Goal: Transaction & Acquisition: Purchase product/service

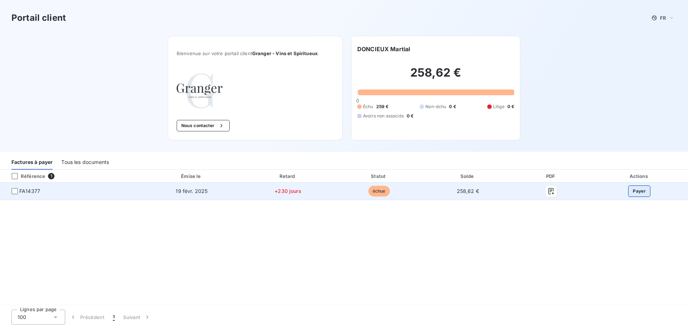
click at [636, 191] on button "Payer" at bounding box center [639, 191] width 22 height 11
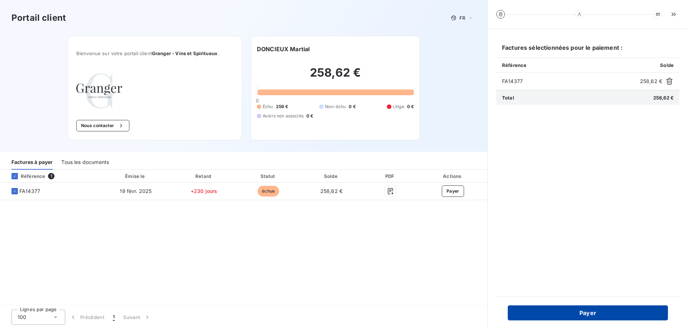
click at [585, 312] on button "Payer" at bounding box center [588, 313] width 160 height 15
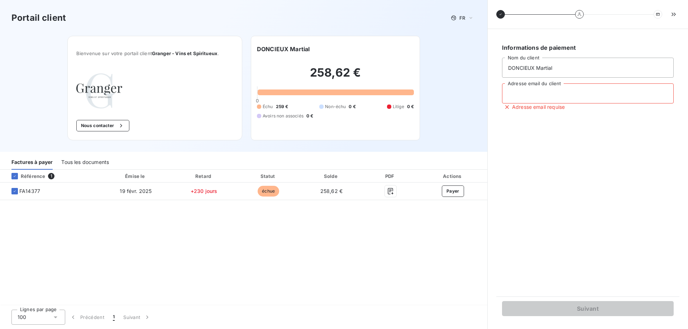
click at [508, 90] on input "Adresse email du client" at bounding box center [588, 94] width 172 height 20
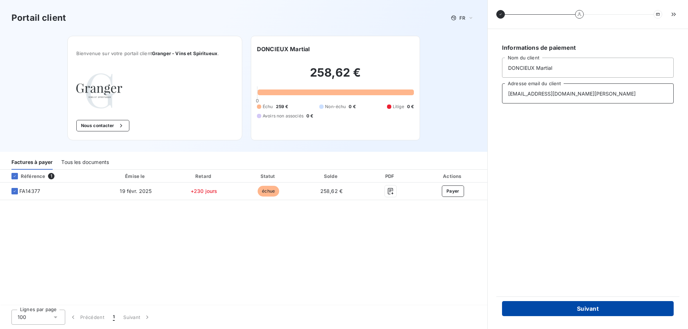
type input "[EMAIL_ADDRESS][DOMAIN_NAME][PERSON_NAME]"
click at [587, 309] on button "Suivant" at bounding box center [588, 309] width 172 height 15
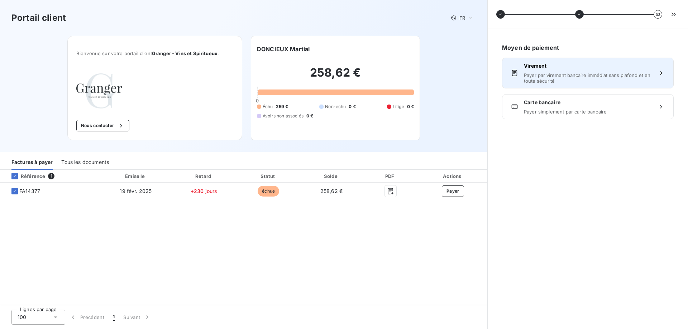
click at [659, 72] on icon "button" at bounding box center [661, 73] width 7 height 7
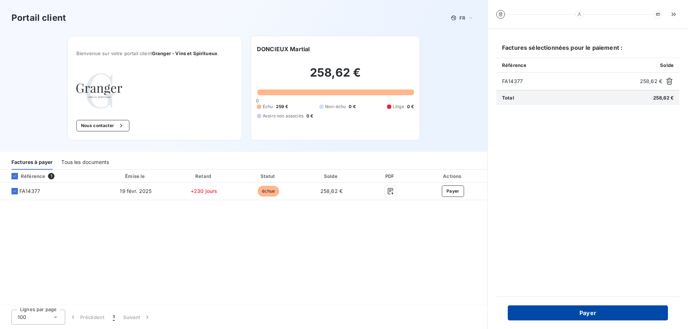
click at [595, 314] on button "Payer" at bounding box center [588, 313] width 160 height 15
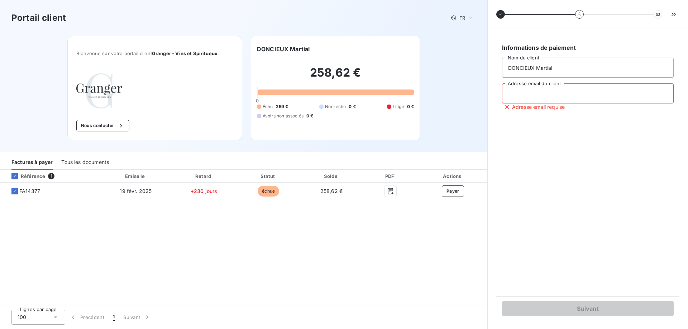
click at [524, 95] on input "Adresse email du client" at bounding box center [588, 94] width 172 height 20
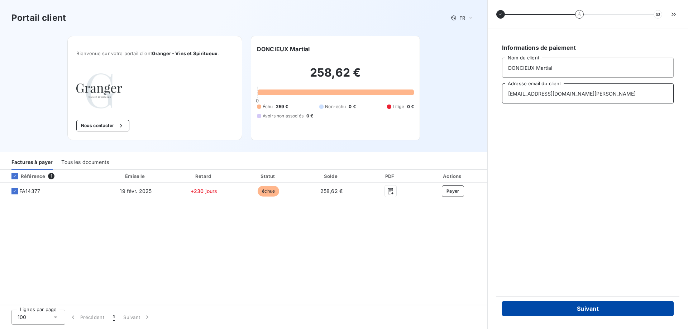
type input "[EMAIL_ADDRESS][DOMAIN_NAME][PERSON_NAME]"
click at [592, 311] on button "Suivant" at bounding box center [588, 309] width 172 height 15
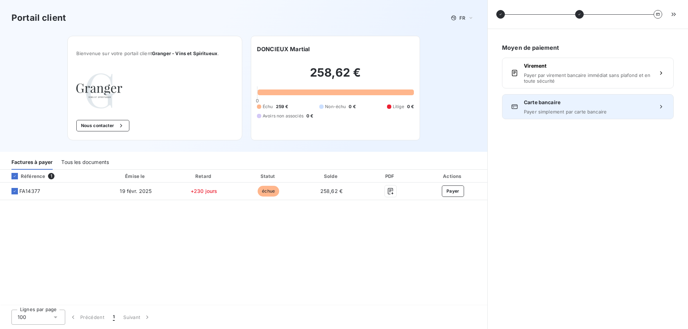
click at [572, 110] on span "Payer simplement par carte bancaire" at bounding box center [588, 112] width 128 height 6
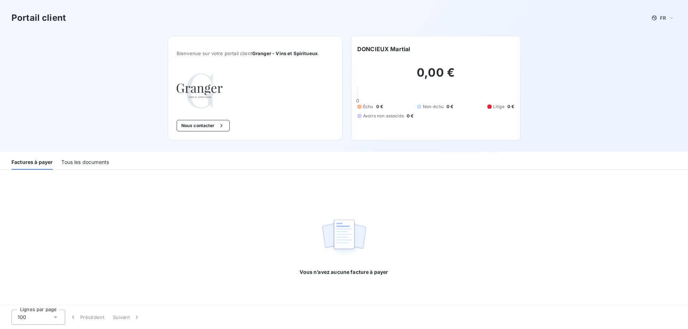
click at [94, 162] on div "Tous les documents" at bounding box center [85, 162] width 48 height 15
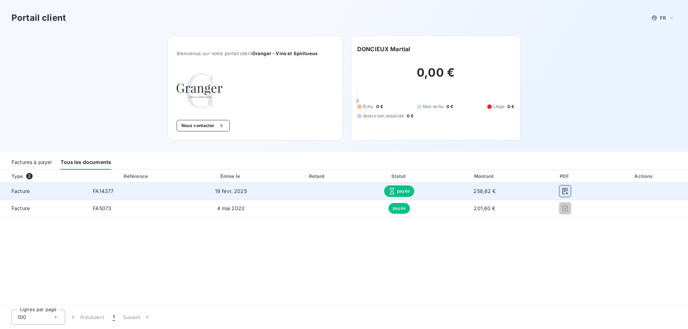
click at [566, 191] on icon "button" at bounding box center [565, 191] width 7 height 7
